Goal: Find specific page/section: Find specific page/section

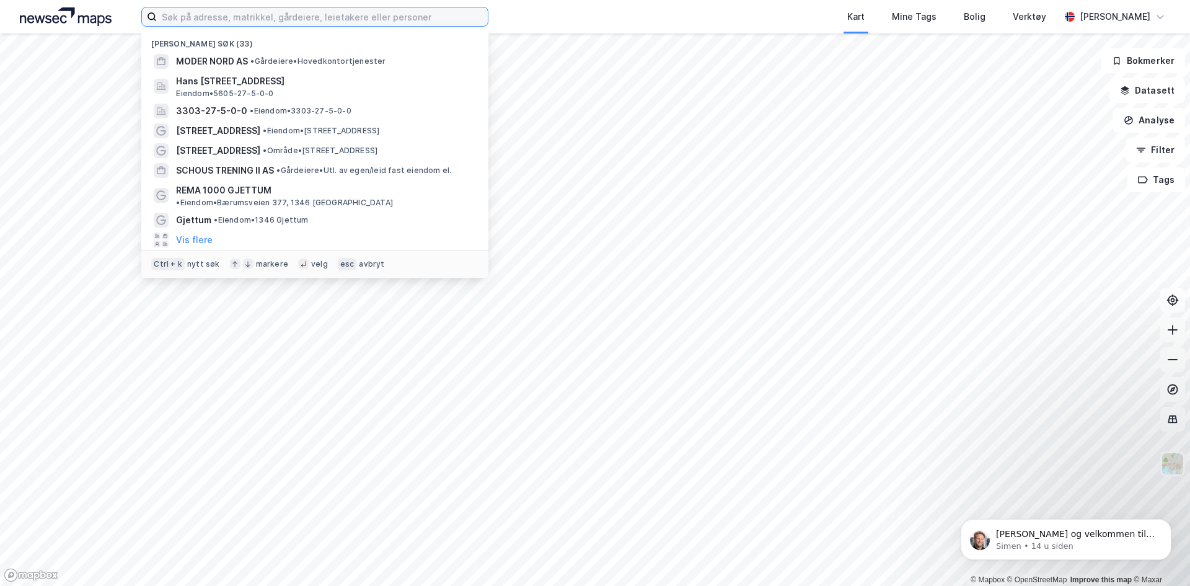
click at [190, 14] on input at bounding box center [322, 16] width 331 height 19
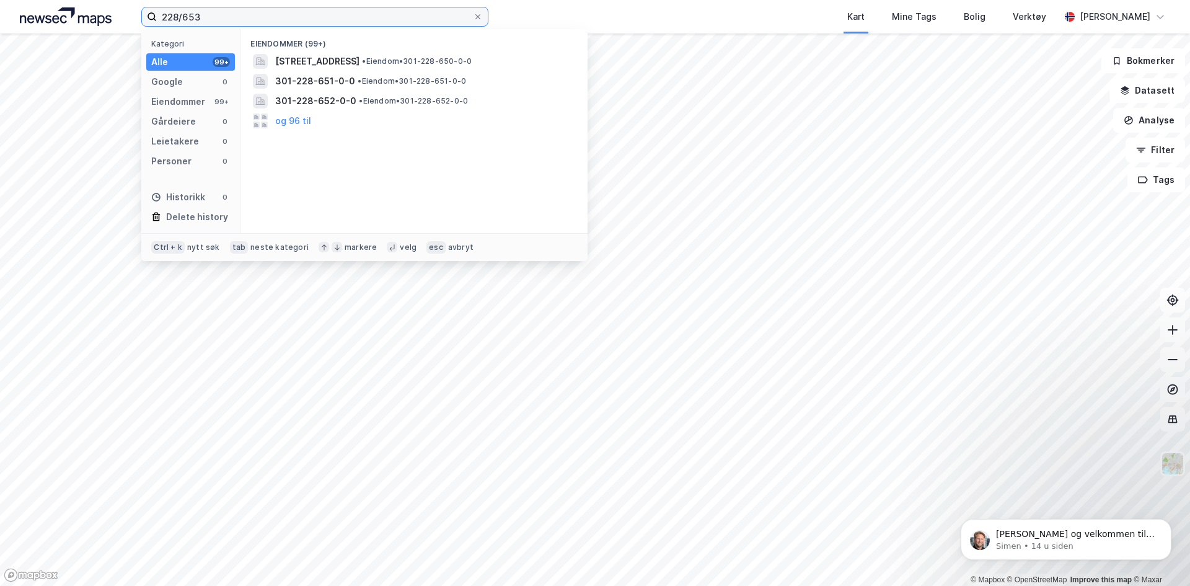
type input "228/653"
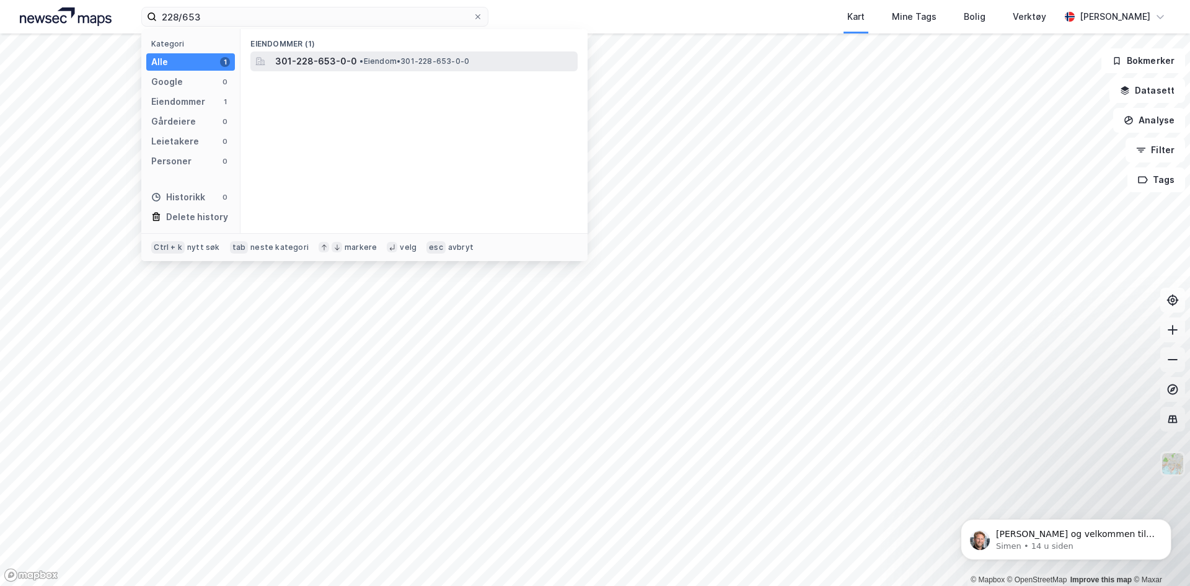
click at [325, 66] on span "301-228-653-0-0" at bounding box center [316, 61] width 82 height 15
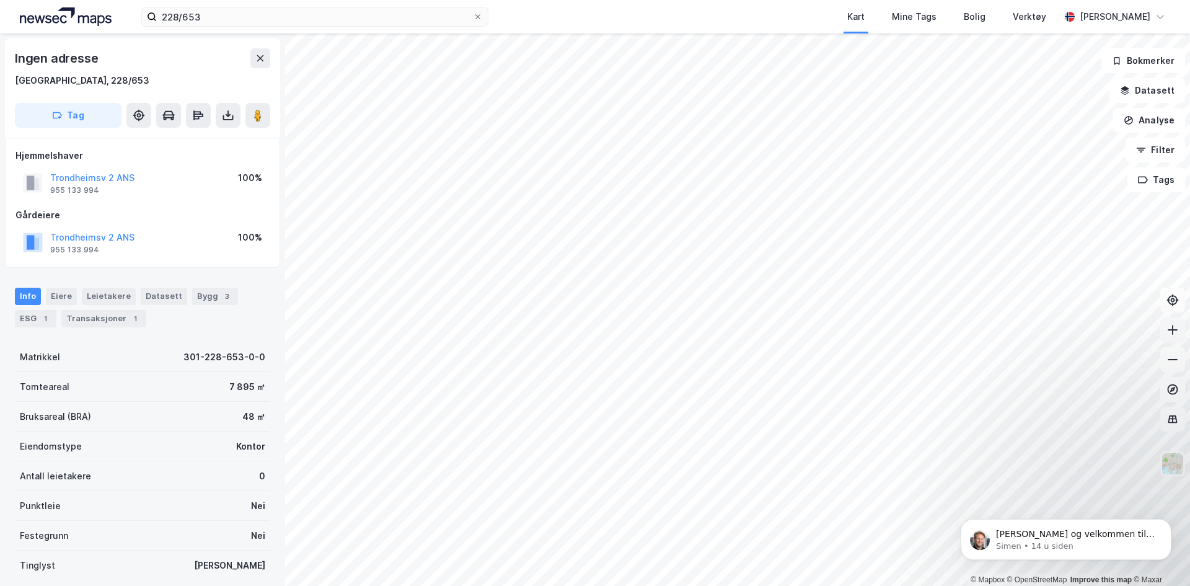
click at [1172, 332] on icon at bounding box center [1173, 330] width 12 height 12
